Goal: Book appointment/travel/reservation

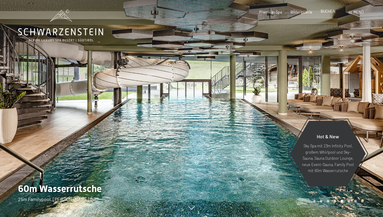
click at [329, 11] on span "BUCHEN" at bounding box center [327, 11] width 15 height 5
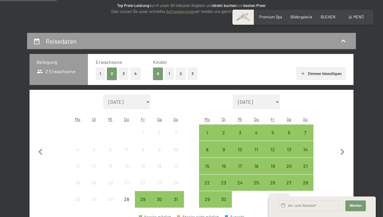
click at [191, 73] on button "3" at bounding box center [192, 73] width 10 height 12
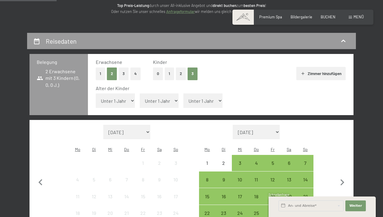
select select "6"
select select "9"
select select "12"
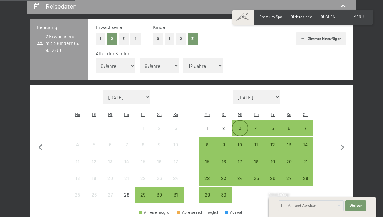
scroll to position [117, 0]
click at [175, 192] on div "31" at bounding box center [175, 199] width 15 height 15
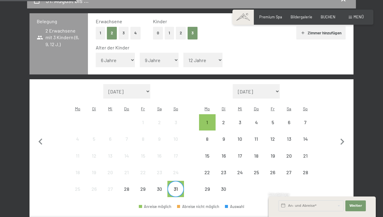
click at [175, 186] on div "31" at bounding box center [175, 193] width 15 height 15
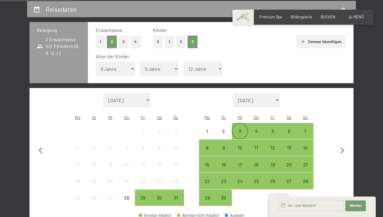
scroll to position [112, 0]
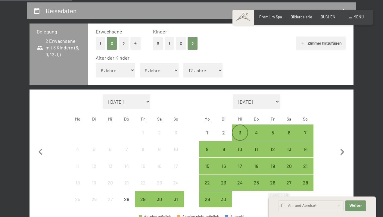
click at [239, 130] on div "3" at bounding box center [239, 137] width 15 height 15
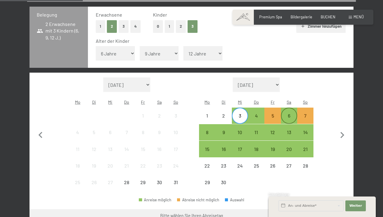
scroll to position [128, 0]
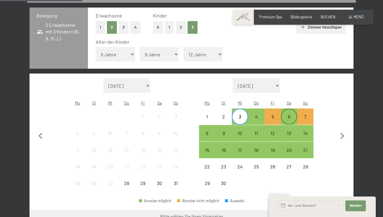
click at [288, 114] on div "6" at bounding box center [288, 121] width 15 height 15
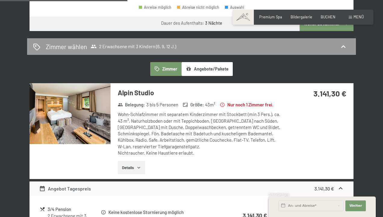
scroll to position [322, 0]
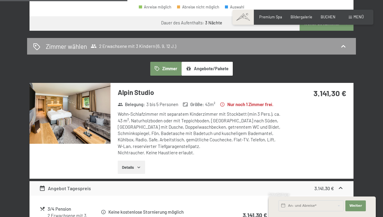
click at [135, 160] on button "Details" at bounding box center [131, 166] width 27 height 13
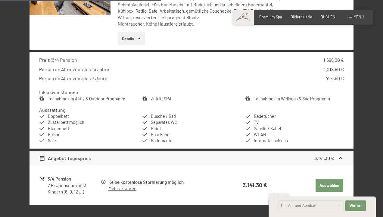
scroll to position [451, 0]
click at [106, 96] on link "Teilnahme am Aktiv & Outdoor Programm" at bounding box center [86, 98] width 77 height 5
click at [0, 0] on button "button" at bounding box center [0, 0] width 0 height 0
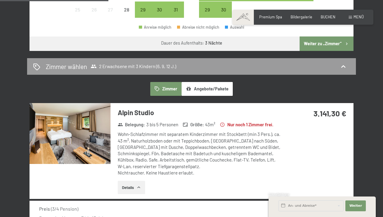
scroll to position [301, 0]
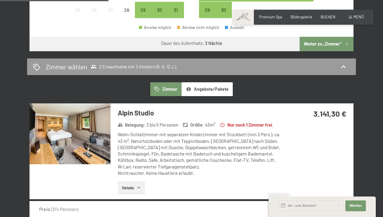
click at [218, 82] on button "Angebote/Pakete" at bounding box center [206, 89] width 51 height 14
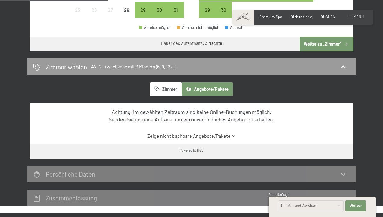
click at [218, 82] on button "Angebote/Pakete" at bounding box center [206, 89] width 51 height 14
click at [166, 82] on button "Zimmer" at bounding box center [165, 89] width 31 height 14
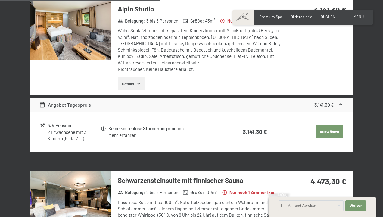
scroll to position [405, 0]
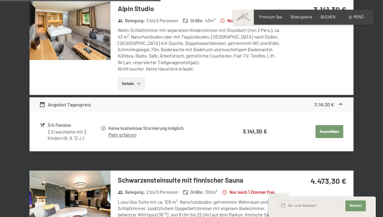
click at [333, 125] on button "Auswählen" at bounding box center [329, 131] width 28 height 13
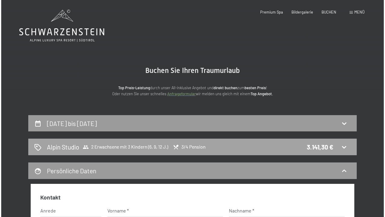
scroll to position [0, 0]
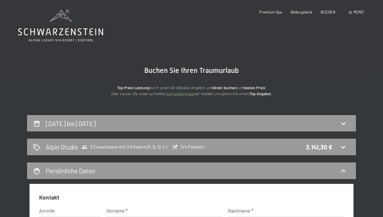
click at [357, 12] on span "Menü" at bounding box center [358, 12] width 10 height 5
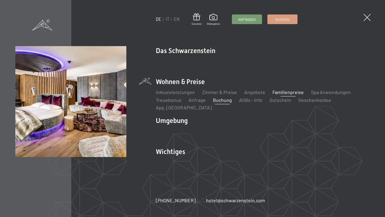
click at [285, 95] on link "Familienpreise" at bounding box center [288, 92] width 31 height 6
click at [183, 95] on link "Inklusivleistungen" at bounding box center [175, 92] width 39 height 6
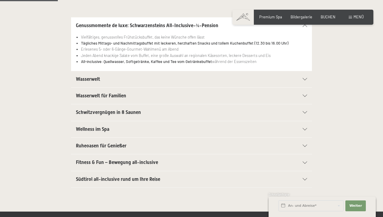
scroll to position [135, 0]
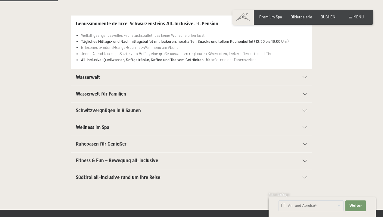
click at [303, 160] on icon at bounding box center [304, 160] width 5 height 2
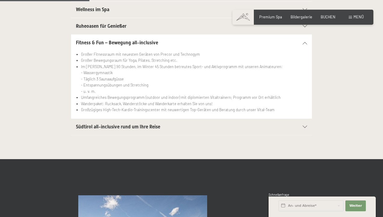
scroll to position [216, 0]
click at [304, 125] on icon at bounding box center [304, 126] width 5 height 2
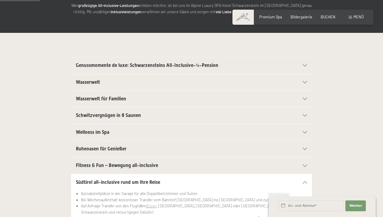
scroll to position [91, 0]
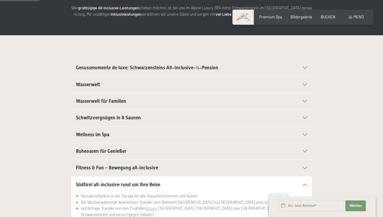
click at [305, 147] on div "Ruheoasen für Genießer" at bounding box center [191, 151] width 231 height 16
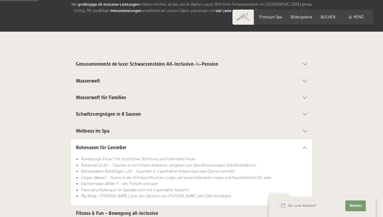
scroll to position [91, 0]
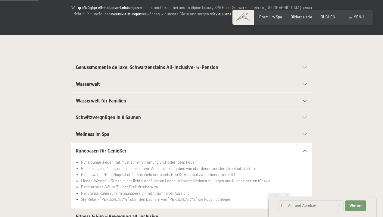
click at [302, 100] on div at bounding box center [301, 101] width 11 height 2
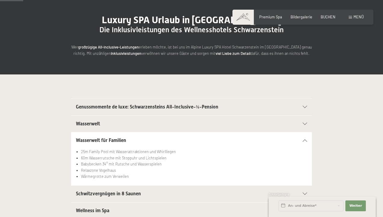
scroll to position [51, 0]
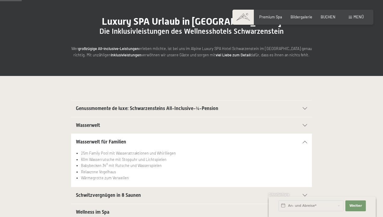
drag, startPoint x: 308, startPoint y: 124, endPoint x: 304, endPoint y: 124, distance: 3.9
click at [307, 124] on section "Wasserwelt Sport-Pool mit 25 m langem Outdoor-Panorama-Sportpool (30° C) Sauna …" at bounding box center [191, 125] width 241 height 17
click at [304, 124] on icon at bounding box center [304, 125] width 5 height 2
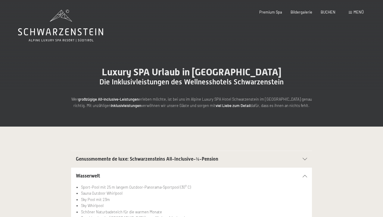
scroll to position [0, 0]
click at [305, 14] on div "Premium Spa Bildergalerie BUCHEN" at bounding box center [293, 12] width 102 height 5
click at [302, 12] on span "Bildergalerie" at bounding box center [301, 11] width 22 height 5
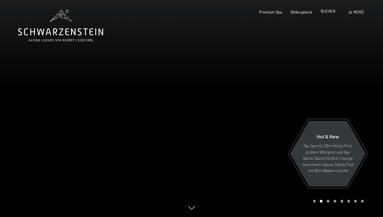
click at [329, 14] on div "Premium Spa Bildergalerie BUCHEN" at bounding box center [293, 12] width 102 height 5
click at [330, 11] on span "BUCHEN" at bounding box center [327, 11] width 15 height 5
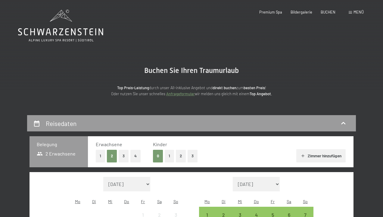
click at [193, 155] on button "3" at bounding box center [192, 155] width 10 height 12
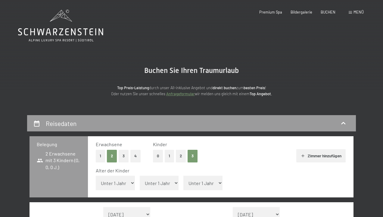
select select "6"
select select "9"
select select "12"
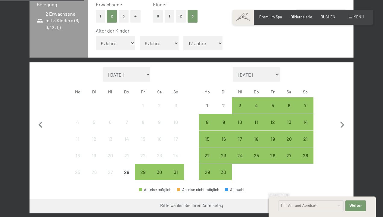
scroll to position [142, 0]
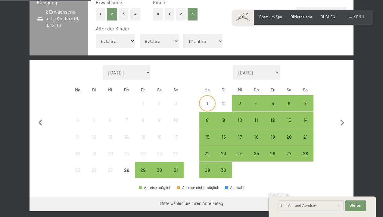
click at [205, 101] on div "1" at bounding box center [206, 108] width 15 height 15
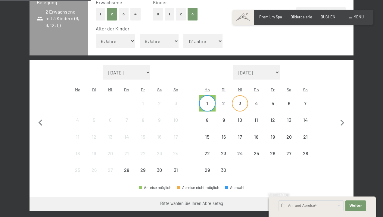
click at [234, 101] on div "3" at bounding box center [239, 108] width 15 height 15
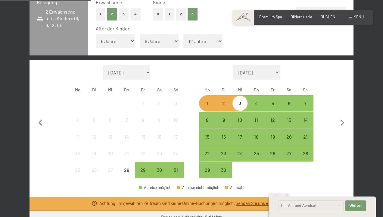
click at [237, 101] on div "3" at bounding box center [239, 108] width 15 height 15
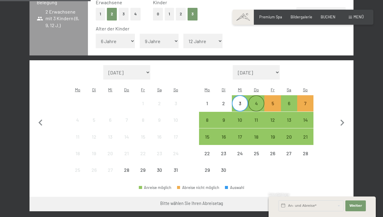
click at [256, 101] on div "4" at bounding box center [255, 108] width 15 height 15
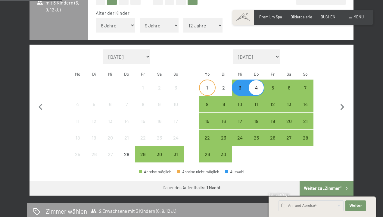
scroll to position [157, 0]
click at [209, 85] on div "1" at bounding box center [206, 92] width 15 height 15
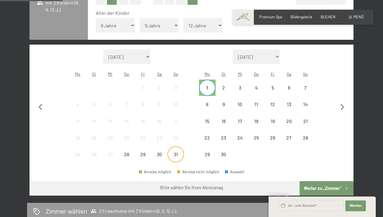
click at [181, 152] on div "31" at bounding box center [175, 159] width 15 height 15
drag, startPoint x: 246, startPoint y: 74, endPoint x: 245, endPoint y: 142, distance: 68.3
click at [246, 85] on div "3" at bounding box center [239, 92] width 15 height 15
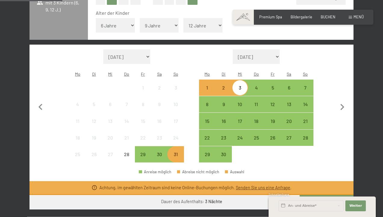
click at [208, 85] on div "1" at bounding box center [206, 92] width 15 height 15
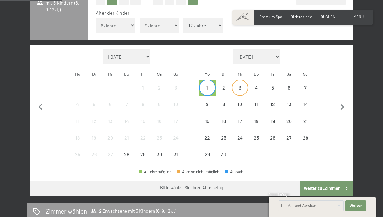
click at [237, 85] on div "3" at bounding box center [239, 92] width 15 height 15
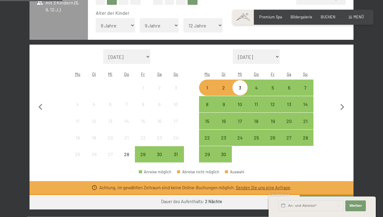
click at [321, 195] on button "Weiter zu „Zimmer“" at bounding box center [326, 202] width 54 height 14
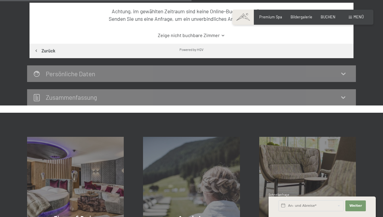
scroll to position [222, 0]
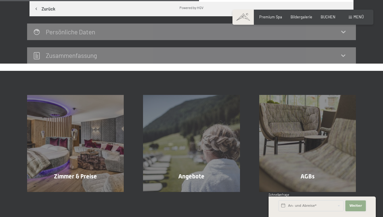
click at [353, 205] on span "Weiter" at bounding box center [355, 205] width 13 height 5
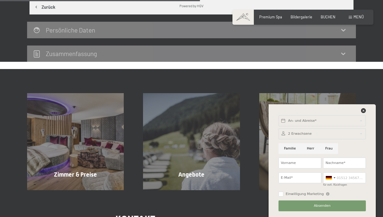
scroll to position [226, 0]
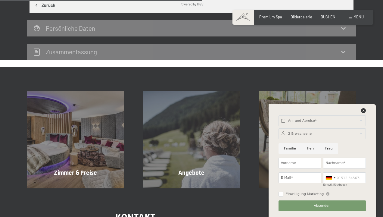
click at [313, 135] on div at bounding box center [321, 133] width 87 height 11
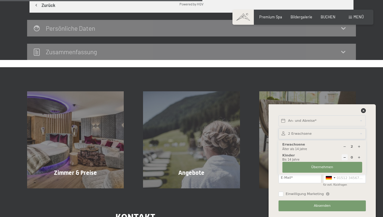
click at [359, 156] on icon at bounding box center [358, 157] width 3 height 3
type input "1"
select select
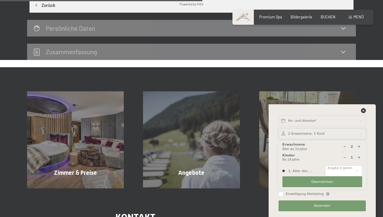
click at [359, 156] on icon at bounding box center [358, 157] width 3 height 3
type input "2"
select select
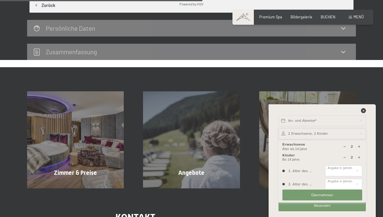
click at [359, 156] on icon at bounding box center [358, 157] width 3 height 3
type input "3"
select select
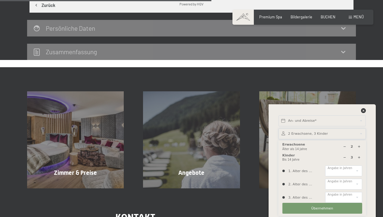
scroll to position [257, 0]
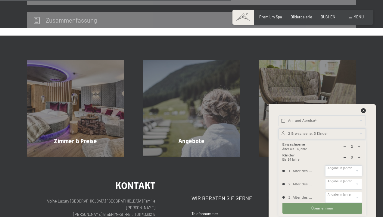
select select "6"
select select "9"
select select "12"
click at [334, 207] on button "Übernehmen" at bounding box center [322, 207] width 80 height 11
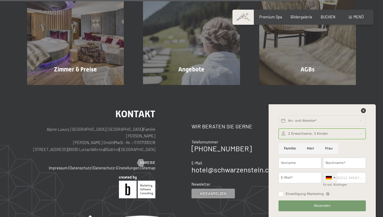
scroll to position [329, 0]
click at [361, 109] on icon at bounding box center [363, 110] width 5 height 5
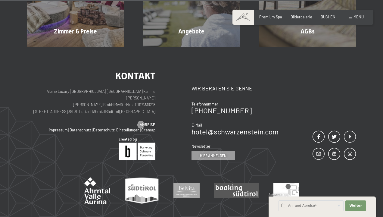
scroll to position [368, 0]
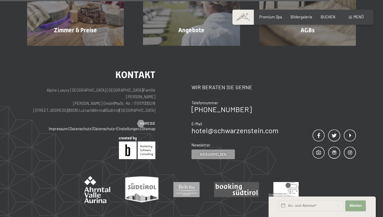
click at [354, 205] on span "Weiter" at bounding box center [355, 205] width 13 height 5
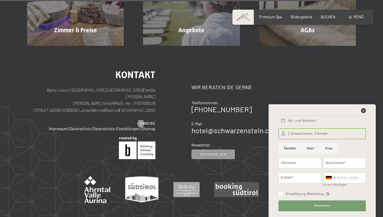
click at [319, 135] on div at bounding box center [321, 133] width 87 height 11
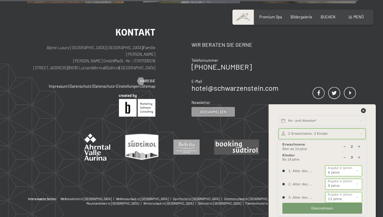
scroll to position [415, 0]
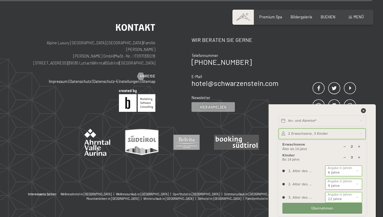
click at [319, 208] on span "Übernehmen" at bounding box center [322, 208] width 22 height 5
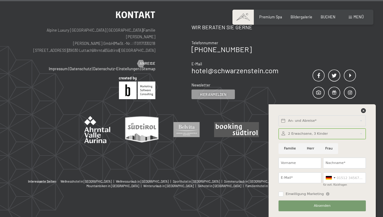
scroll to position [428, 0]
type input "Melanie"
type input "Schmidt"
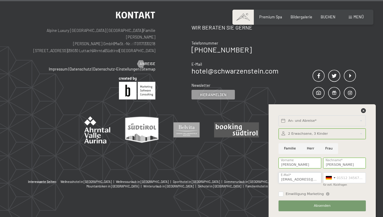
type input "melli828@web.de"
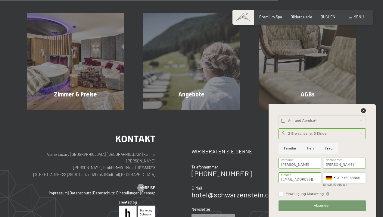
scroll to position [303, 0]
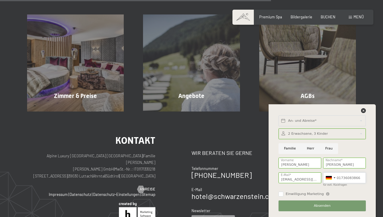
type input "01736083866"
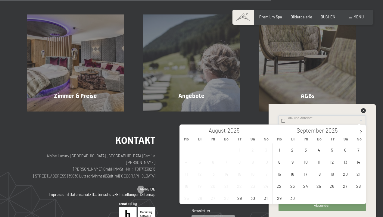
click at [299, 124] on body "Buchen Anfragen Premium Spa Bildergalerie BUCHEN Menü DE IT EN Gutschein Bilder…" at bounding box center [191, 23] width 383 height 652
click at [278, 149] on span "1" at bounding box center [279, 149] width 12 height 12
click at [304, 149] on span "3" at bounding box center [306, 149] width 12 height 12
type input "Mo. 01.09.2025 - Mi. 03.09.2025"
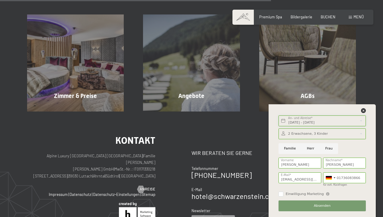
click at [313, 121] on input "Mo. 01.09.2025 - Mi. 03.09.2025" at bounding box center [321, 120] width 87 height 11
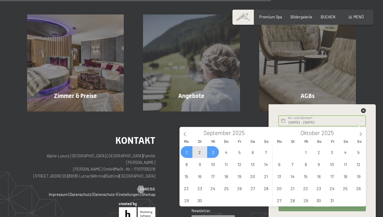
click at [372, 133] on div "Mo. 01.09.2025 - Mi. 03.09.2025 An- und Abreise* 2 Nächte Weiter Adressfelder a…" at bounding box center [321, 160] width 107 height 112
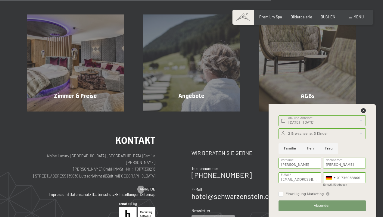
click at [318, 206] on span "Absenden" at bounding box center [321, 205] width 17 height 5
